Goal: Transaction & Acquisition: Purchase product/service

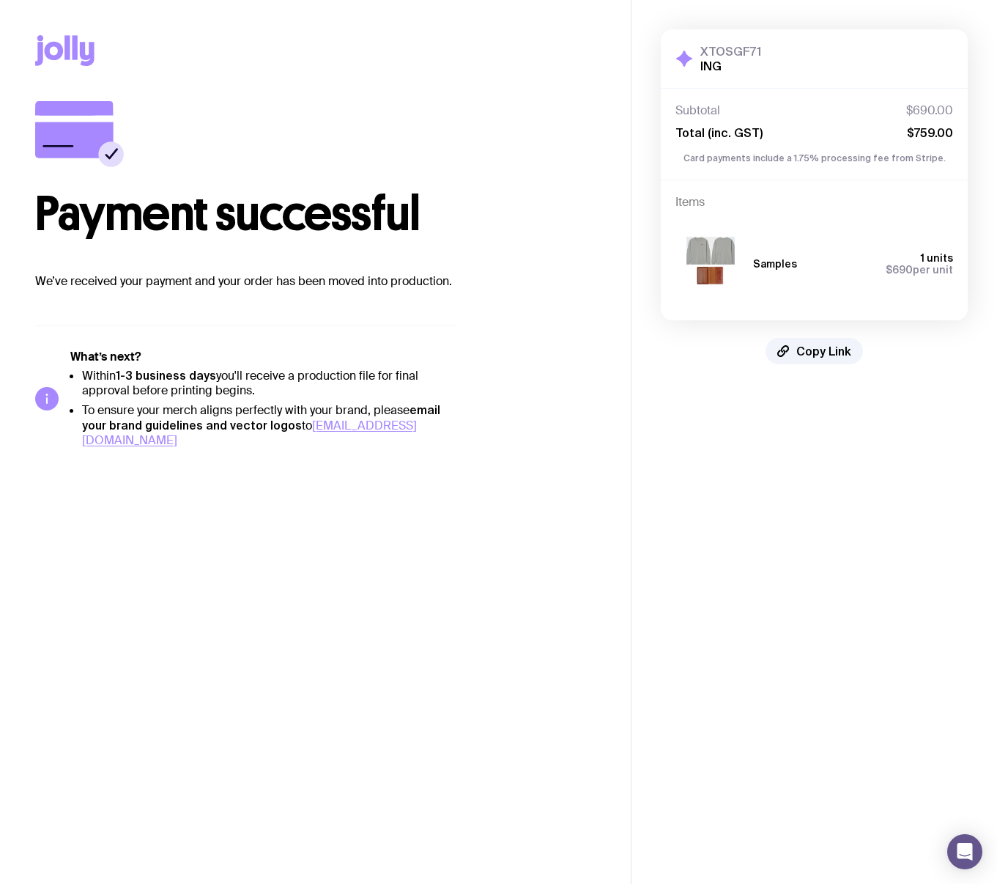
click at [342, 385] on li "Within 1-3 business days you'll receive a production file for final approval be…" at bounding box center [269, 383] width 375 height 30
click at [788, 163] on div "Subtotal $690.00 Total (inc. GST) $759.00 Card payments include a 1.75% process…" at bounding box center [814, 134] width 307 height 92
click at [780, 198] on h4 "Items" at bounding box center [815, 202] width 278 height 15
